Goal: Check status: Check status

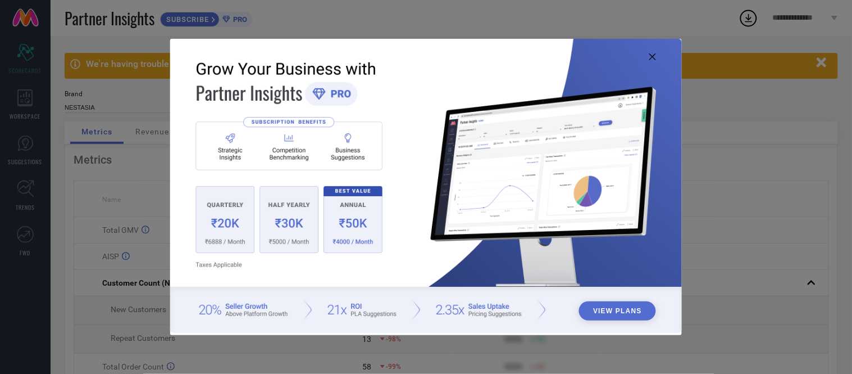
click at [654, 62] on img at bounding box center [425, 186] width 511 height 294
click at [649, 56] on img at bounding box center [425, 186] width 511 height 294
click at [653, 56] on icon at bounding box center [652, 56] width 7 height 7
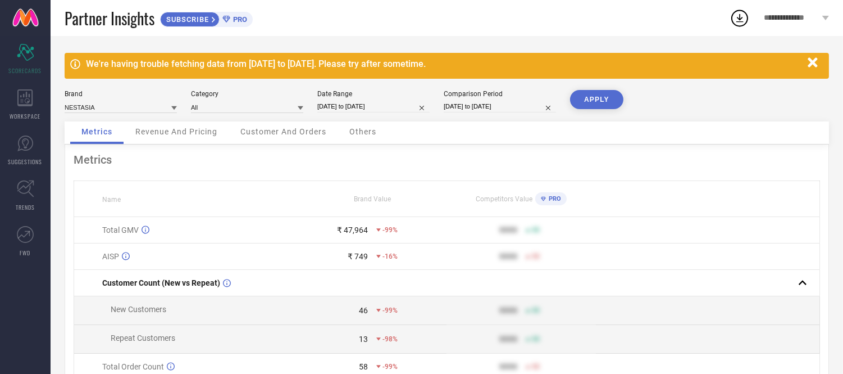
select select "8"
select select "2025"
select select "9"
select select "2025"
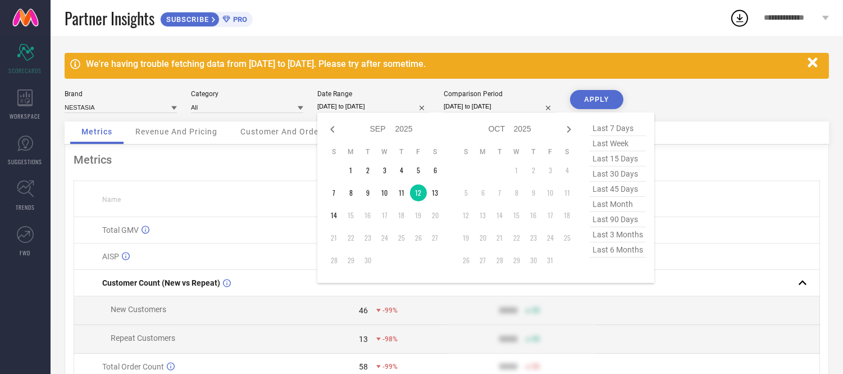
click at [388, 103] on input "[DATE] to [DATE]" at bounding box center [373, 107] width 112 height 12
click at [401, 197] on td "11" at bounding box center [401, 192] width 17 height 17
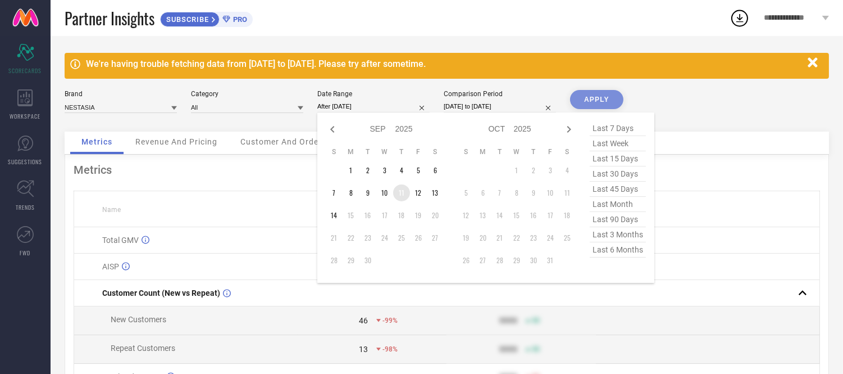
type input "[DATE] to [DATE]"
click at [401, 205] on div "Brand Value" at bounding box center [372, 209] width 148 height 8
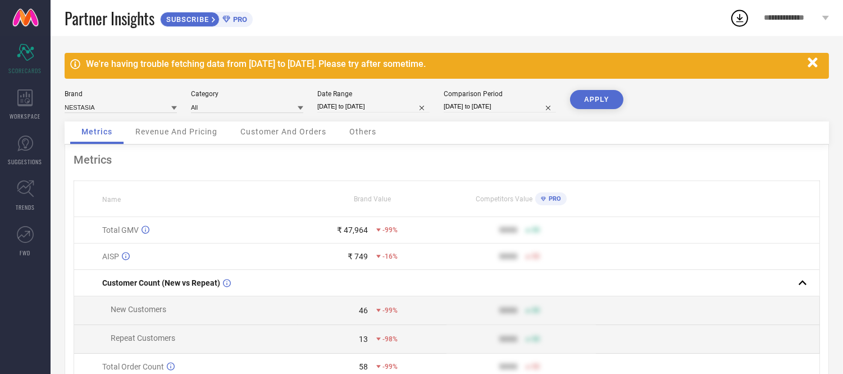
select select "8"
select select "2025"
select select "9"
select select "2025"
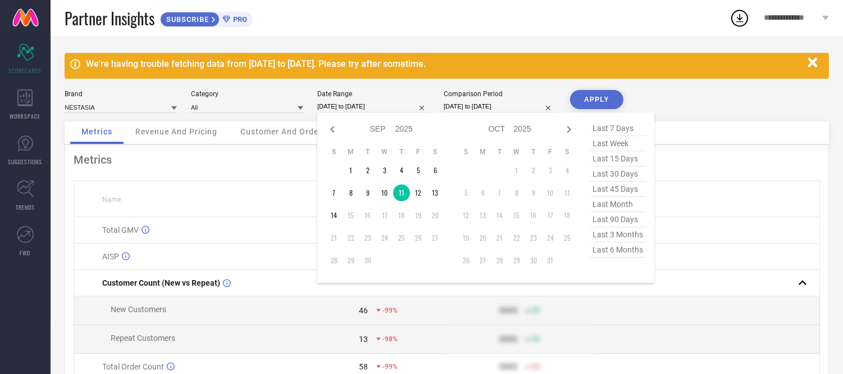
click at [367, 105] on input "[DATE] to [DATE]" at bounding box center [373, 107] width 112 height 12
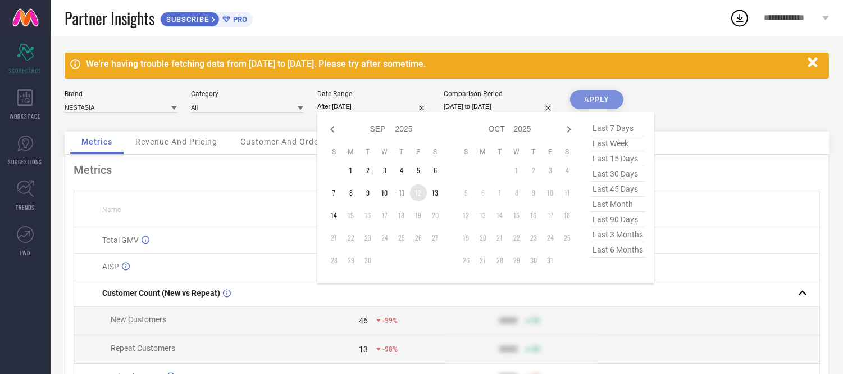
click at [419, 192] on td "12" at bounding box center [418, 192] width 17 height 17
type input "[DATE] to [DATE]"
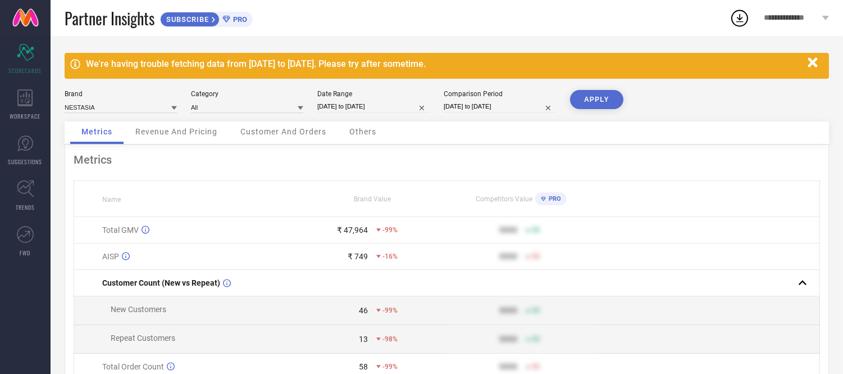
click at [607, 94] on button "APPLY" at bounding box center [596, 99] width 53 height 19
click at [353, 131] on span "Others" at bounding box center [362, 131] width 27 height 9
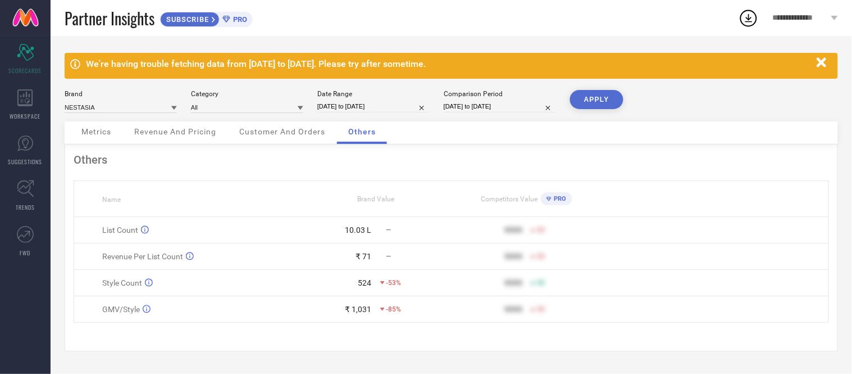
click at [381, 110] on input "[DATE] to [DATE]" at bounding box center [373, 107] width 112 height 12
select select "8"
select select "2025"
select select "9"
select select "2025"
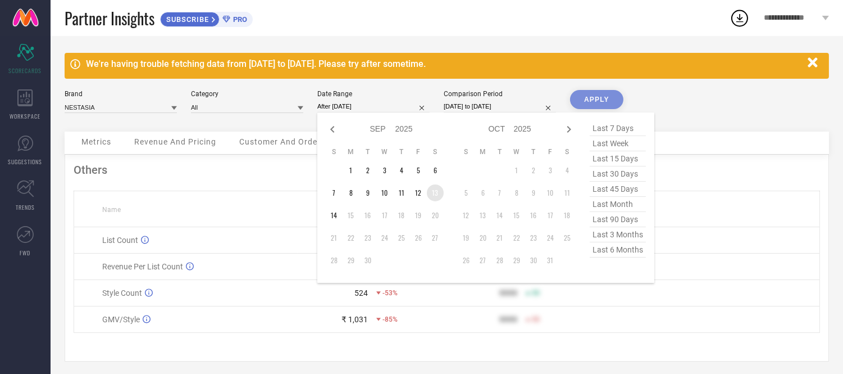
click at [434, 195] on td "13" at bounding box center [435, 192] width 17 height 17
type input "[DATE] to [DATE]"
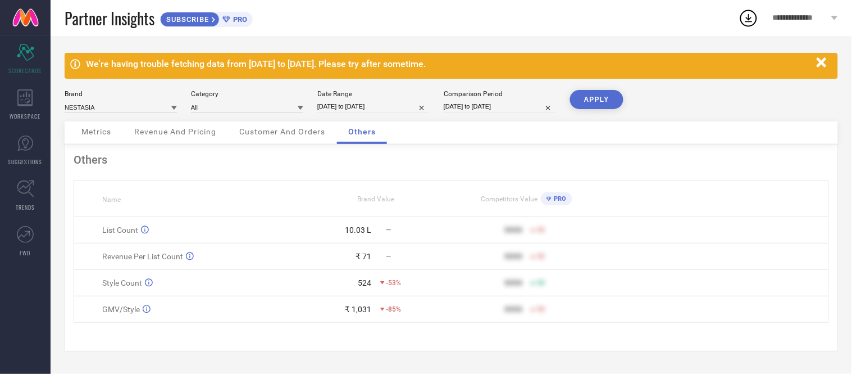
click at [602, 90] on button "APPLY" at bounding box center [596, 99] width 53 height 19
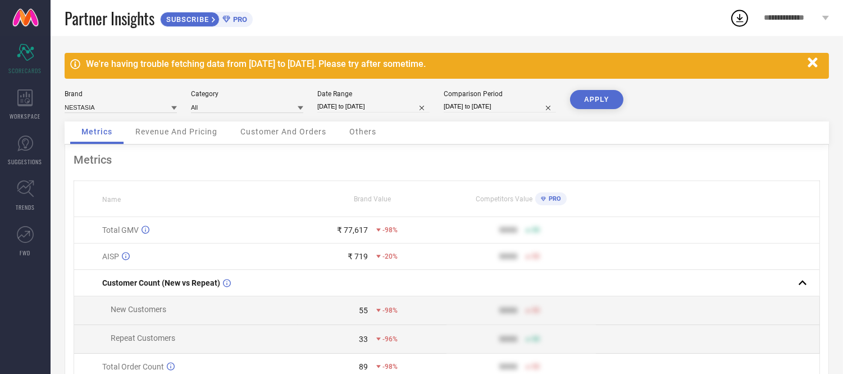
click at [369, 128] on span "Others" at bounding box center [362, 131] width 27 height 9
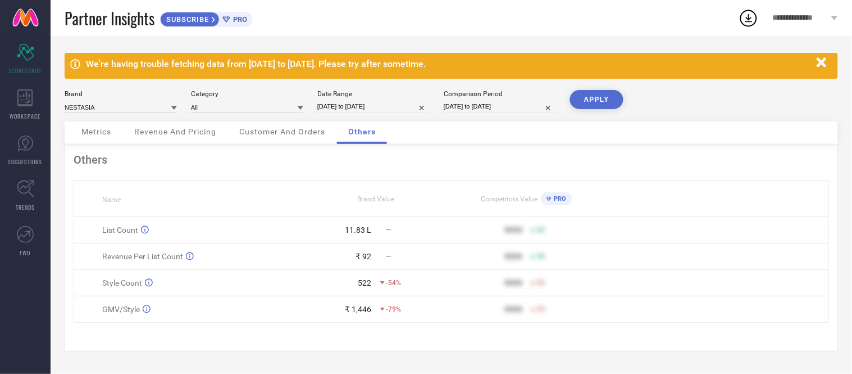
select select "8"
select select "2025"
select select "9"
select select "2025"
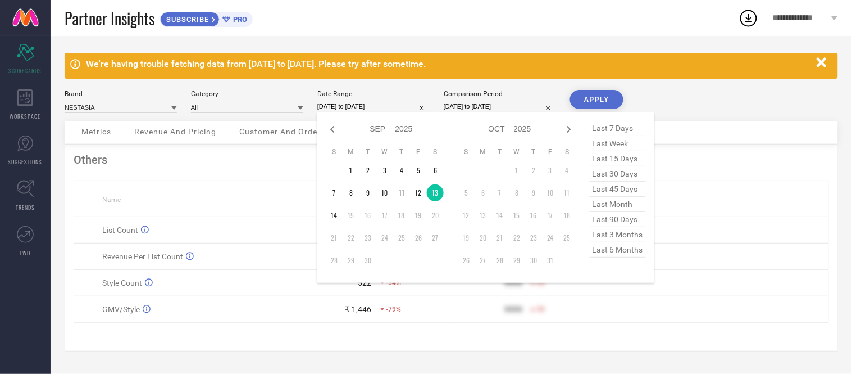
click at [380, 107] on input "[DATE] to [DATE]" at bounding box center [373, 107] width 112 height 12
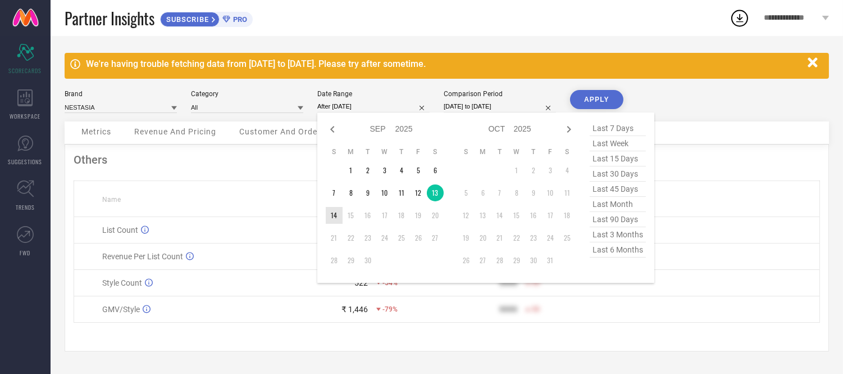
click at [334, 215] on td "14" at bounding box center [334, 215] width 17 height 17
type input "[DATE] to [DATE]"
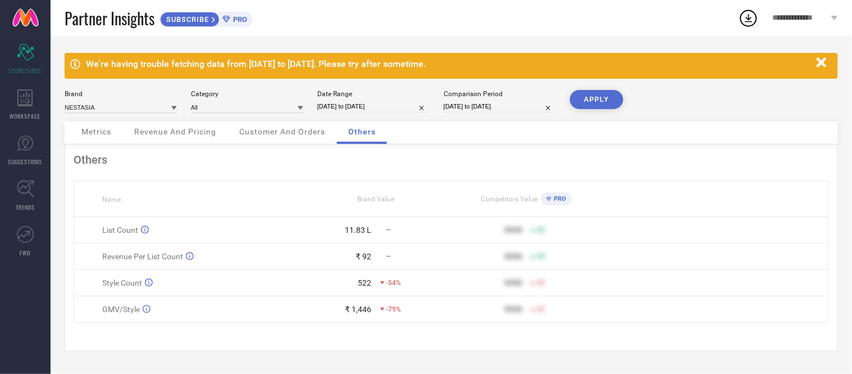
click at [609, 93] on button "APPLY" at bounding box center [596, 99] width 53 height 19
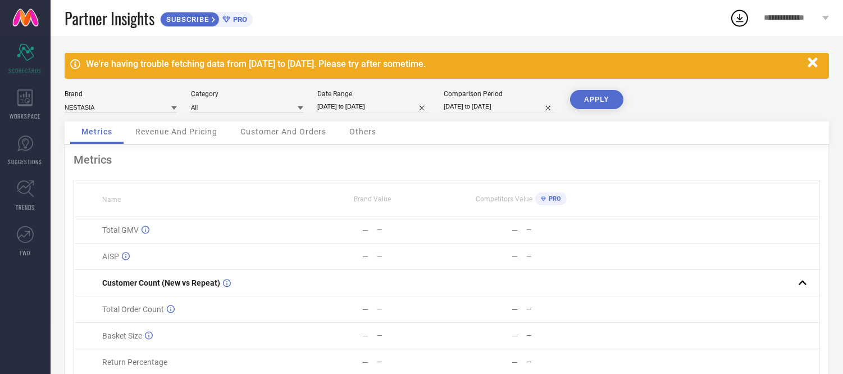
click at [365, 134] on span "Others" at bounding box center [362, 131] width 27 height 9
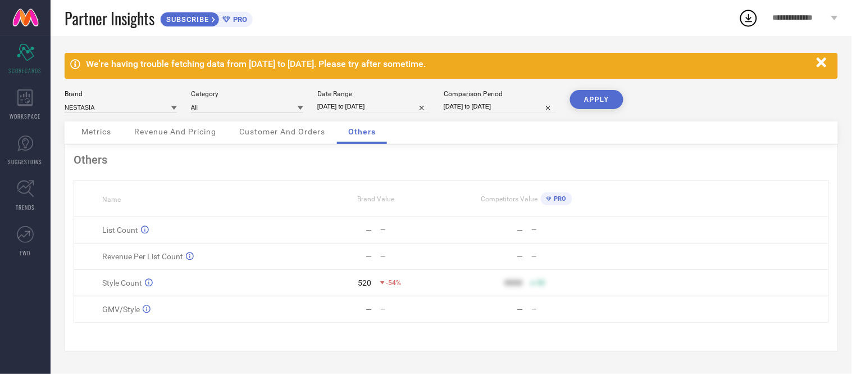
click at [594, 101] on button "APPLY" at bounding box center [596, 99] width 53 height 19
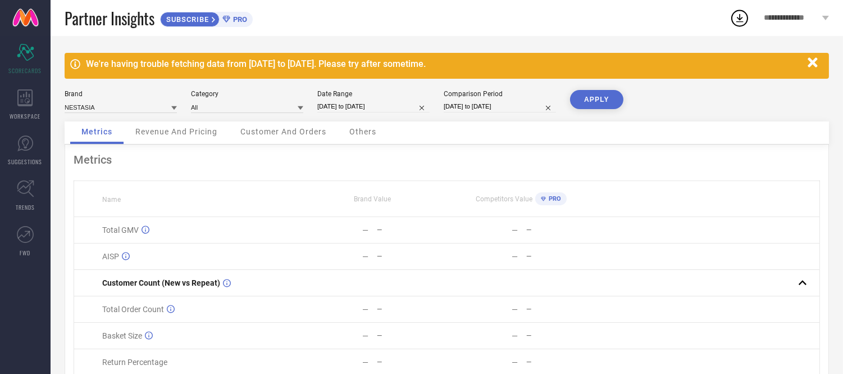
click at [358, 126] on div "Others" at bounding box center [362, 132] width 49 height 22
